Goal: Transaction & Acquisition: Purchase product/service

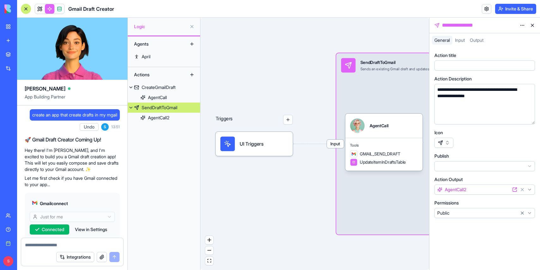
scroll to position [301, 0]
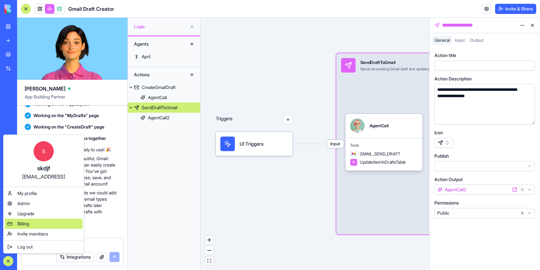
click at [21, 224] on span "Billing" at bounding box center [23, 224] width 12 height 6
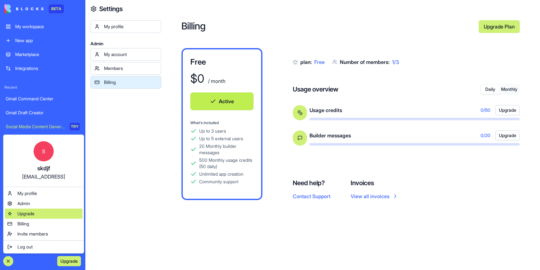
click at [34, 215] on span "Upgrade" at bounding box center [25, 213] width 17 height 6
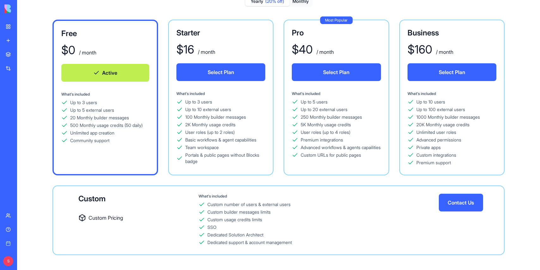
scroll to position [16, 0]
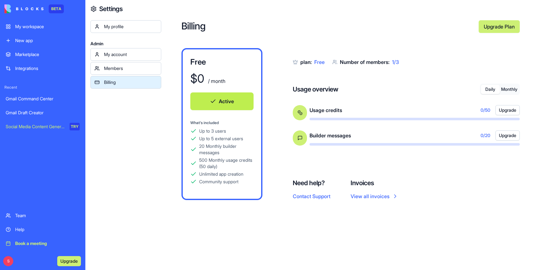
click at [35, 27] on div "My workspace" at bounding box center [47, 26] width 65 height 6
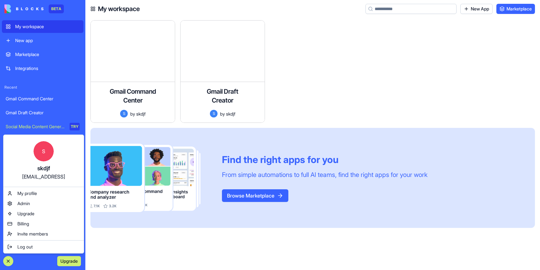
click at [306, 73] on html "BETA My workspace New app Marketplace Integrations Recent Gmail Command Center …" at bounding box center [270, 135] width 540 height 270
click at [30, 215] on span "Upgrade" at bounding box center [25, 213] width 17 height 6
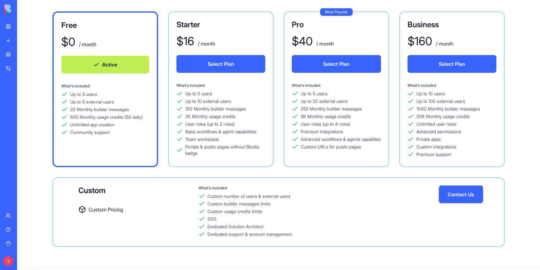
scroll to position [58, 0]
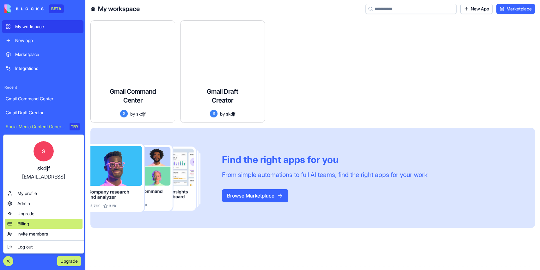
click at [25, 223] on span "Billing" at bounding box center [23, 224] width 12 height 6
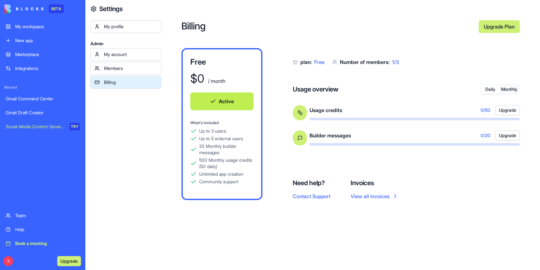
click at [27, 27] on div "My workspace" at bounding box center [47, 26] width 65 height 6
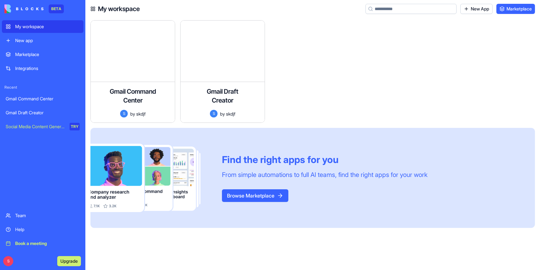
click at [45, 41] on div "New app" at bounding box center [47, 40] width 65 height 6
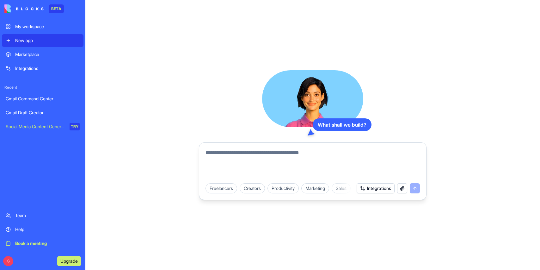
click at [263, 154] on textarea at bounding box center [313, 164] width 215 height 30
type textarea "**********"
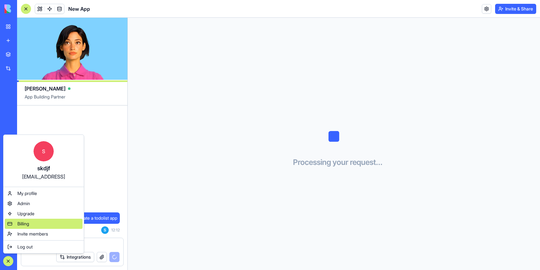
click at [23, 220] on div "Billing" at bounding box center [44, 224] width 78 height 10
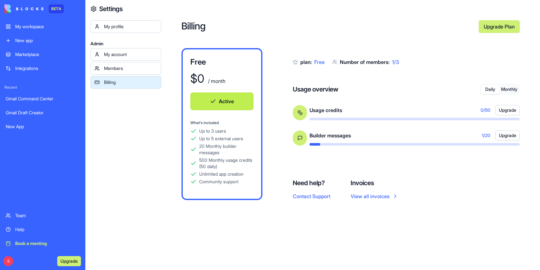
click at [511, 89] on button "Monthly" at bounding box center [509, 89] width 19 height 9
click at [489, 88] on button "Daily" at bounding box center [490, 89] width 19 height 9
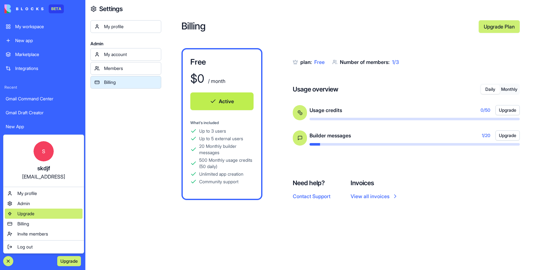
click at [24, 209] on div "Upgrade" at bounding box center [44, 214] width 78 height 10
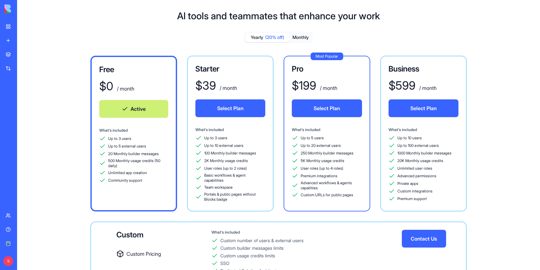
click at [304, 36] on button "Monthly" at bounding box center [301, 37] width 22 height 9
click at [269, 36] on span "(20% off)" at bounding box center [274, 37] width 19 height 6
click at [305, 36] on button "Monthly" at bounding box center [301, 37] width 22 height 9
click at [267, 35] on span "(20% off)" at bounding box center [274, 37] width 19 height 6
click at [305, 35] on button "Monthly" at bounding box center [301, 37] width 22 height 9
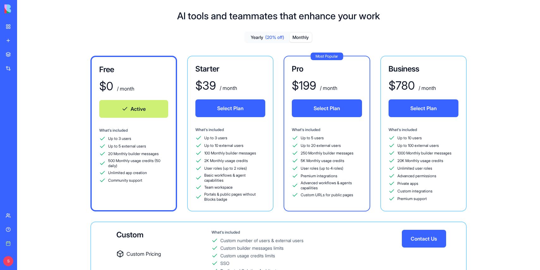
click at [271, 36] on span "(20% off)" at bounding box center [274, 37] width 19 height 6
click at [303, 36] on button "Monthly" at bounding box center [301, 37] width 22 height 9
click at [275, 36] on span "(20% off)" at bounding box center [274, 37] width 19 height 6
click at [294, 38] on button "Monthly" at bounding box center [301, 37] width 22 height 9
click at [268, 38] on span "(20% off)" at bounding box center [274, 37] width 19 height 6
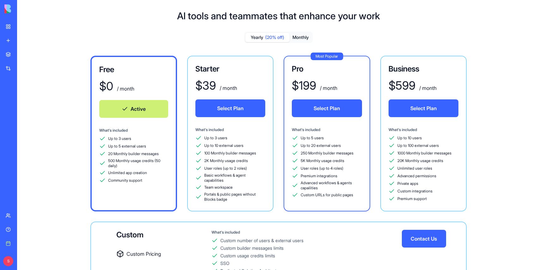
click at [299, 37] on button "Monthly" at bounding box center [301, 37] width 22 height 9
click at [280, 36] on span "(20% off)" at bounding box center [274, 37] width 19 height 6
click at [304, 36] on button "Monthly" at bounding box center [301, 37] width 22 height 9
click at [256, 39] on button "Yearly (20% off)" at bounding box center [268, 37] width 44 height 9
click at [304, 36] on button "Monthly" at bounding box center [301, 37] width 22 height 9
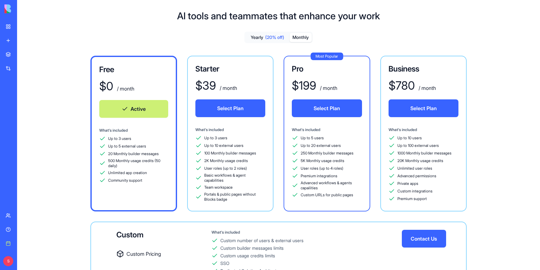
click at [272, 34] on button "Yearly (20% off)" at bounding box center [268, 37] width 44 height 9
click at [299, 36] on button "Monthly" at bounding box center [301, 37] width 22 height 9
click at [268, 37] on span "(20% off)" at bounding box center [274, 37] width 19 height 6
click at [298, 35] on button "Monthly" at bounding box center [301, 37] width 22 height 9
click at [273, 36] on span "(20% off)" at bounding box center [274, 37] width 19 height 6
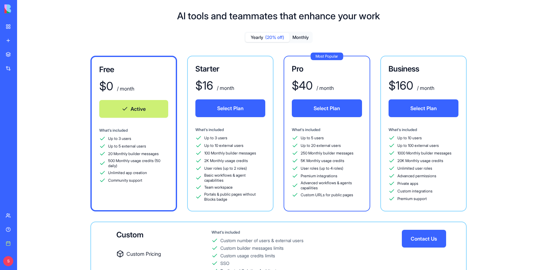
click at [299, 36] on button "Monthly" at bounding box center [301, 37] width 22 height 9
click at [268, 37] on span "(20% off)" at bounding box center [274, 37] width 19 height 6
click at [301, 39] on button "Monthly" at bounding box center [301, 37] width 22 height 9
click at [268, 41] on button "Yearly (20% off)" at bounding box center [268, 37] width 44 height 9
click at [299, 40] on button "Monthly" at bounding box center [301, 37] width 22 height 9
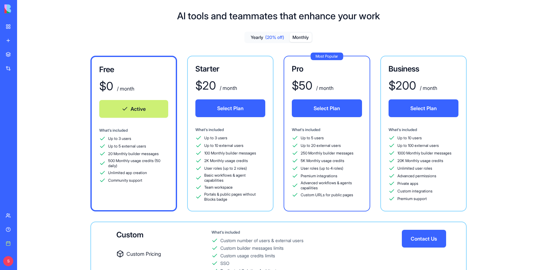
click at [241, 109] on button "Select Plan" at bounding box center [231, 108] width 70 height 18
click at [234, 114] on button "Select Plan" at bounding box center [231, 108] width 70 height 18
click at [296, 38] on button "Monthly" at bounding box center [301, 37] width 22 height 9
click at [321, 107] on button "Select Plan" at bounding box center [327, 108] width 70 height 18
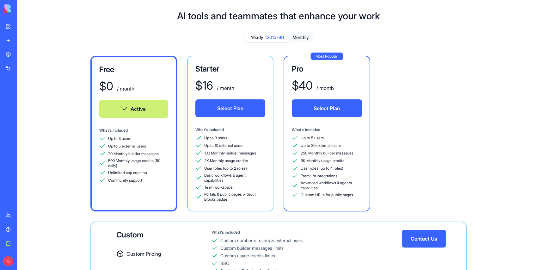
scroll to position [58, 0]
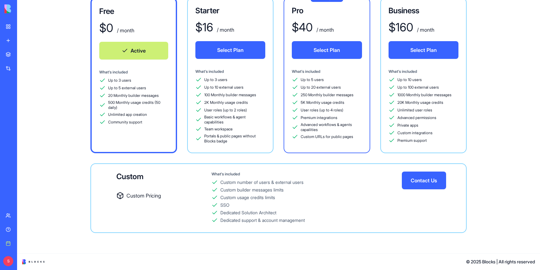
click at [431, 183] on button "Contact Us" at bounding box center [424, 180] width 44 height 18
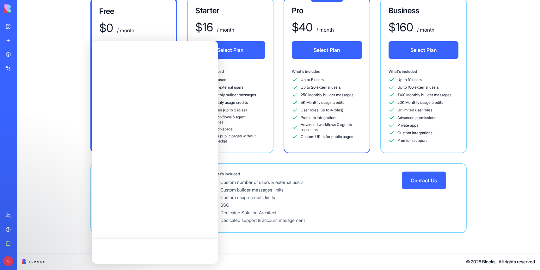
scroll to position [0, 0]
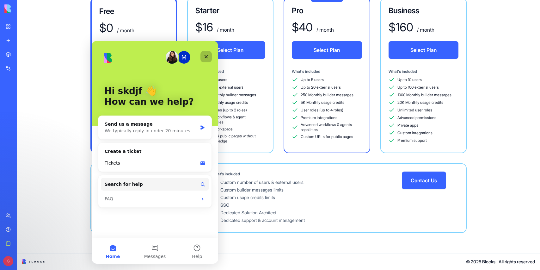
click at [207, 57] on icon "Close" at bounding box center [206, 56] width 3 height 3
